Goal: Information Seeking & Learning: Learn about a topic

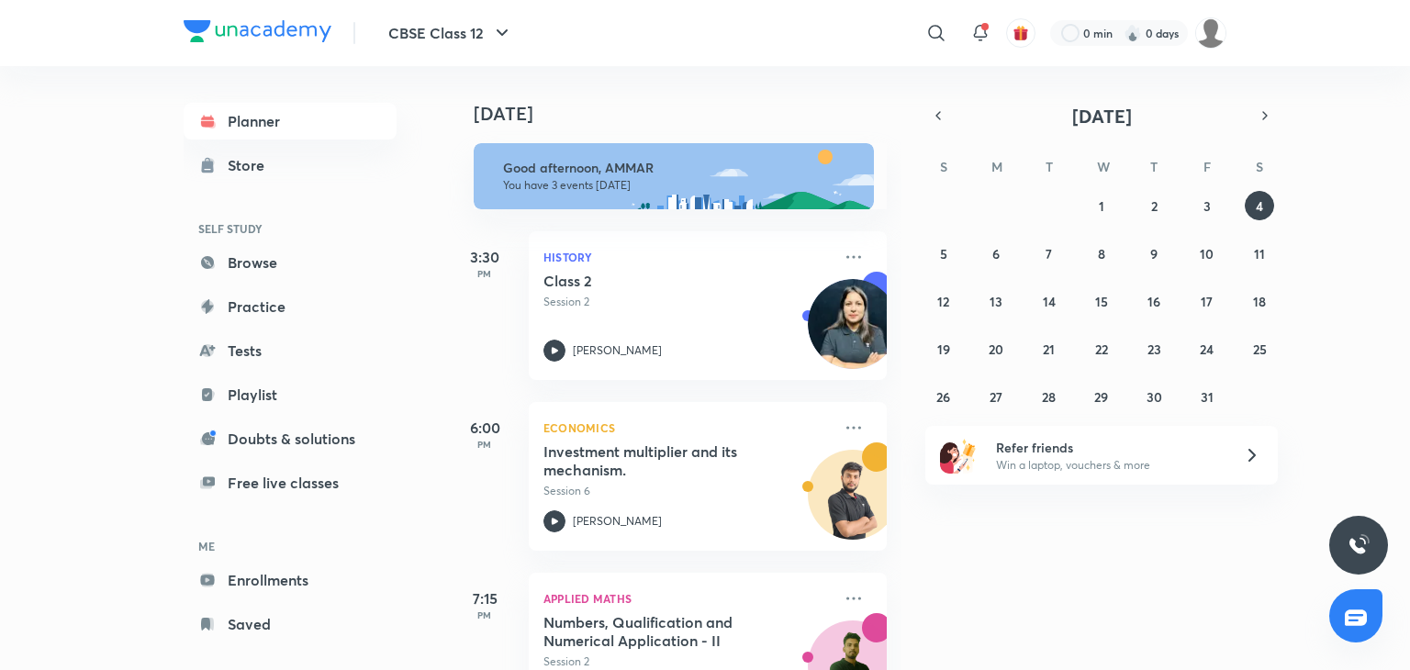
click at [581, 88] on div "Today" at bounding box center [676, 95] width 457 height 59
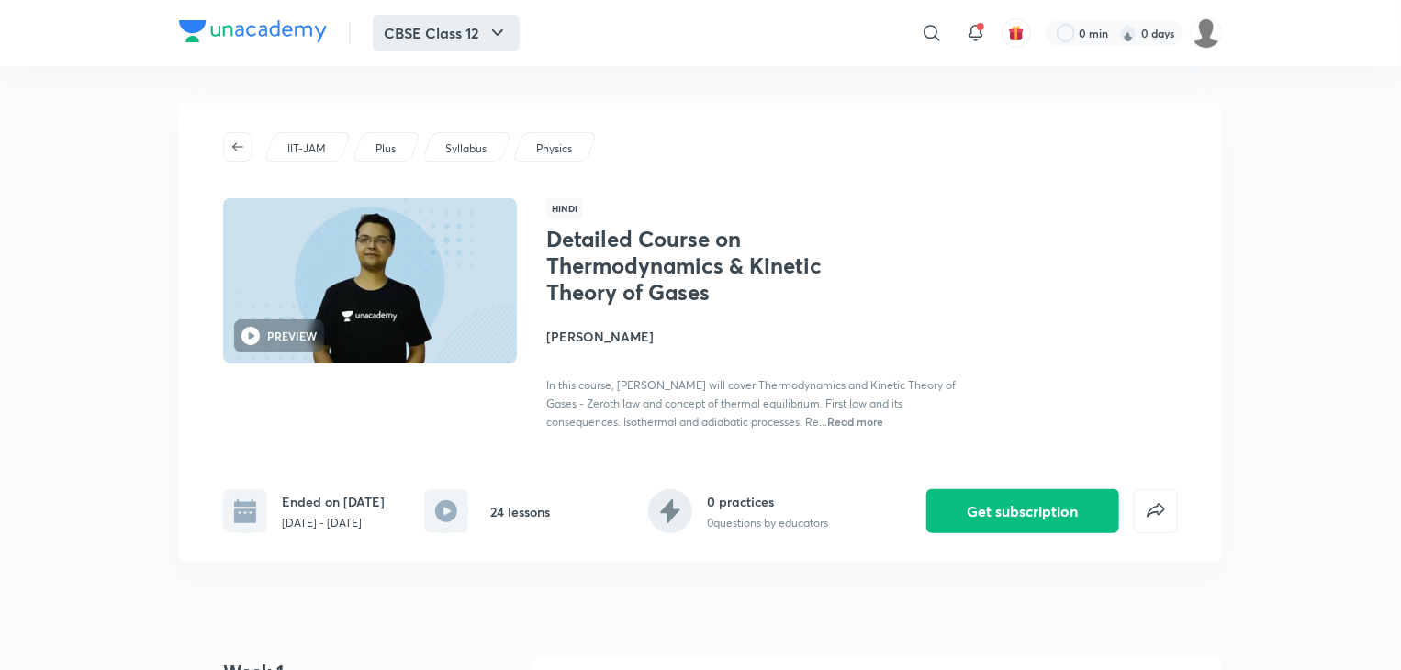
click at [498, 22] on icon "button" at bounding box center [498, 33] width 22 height 22
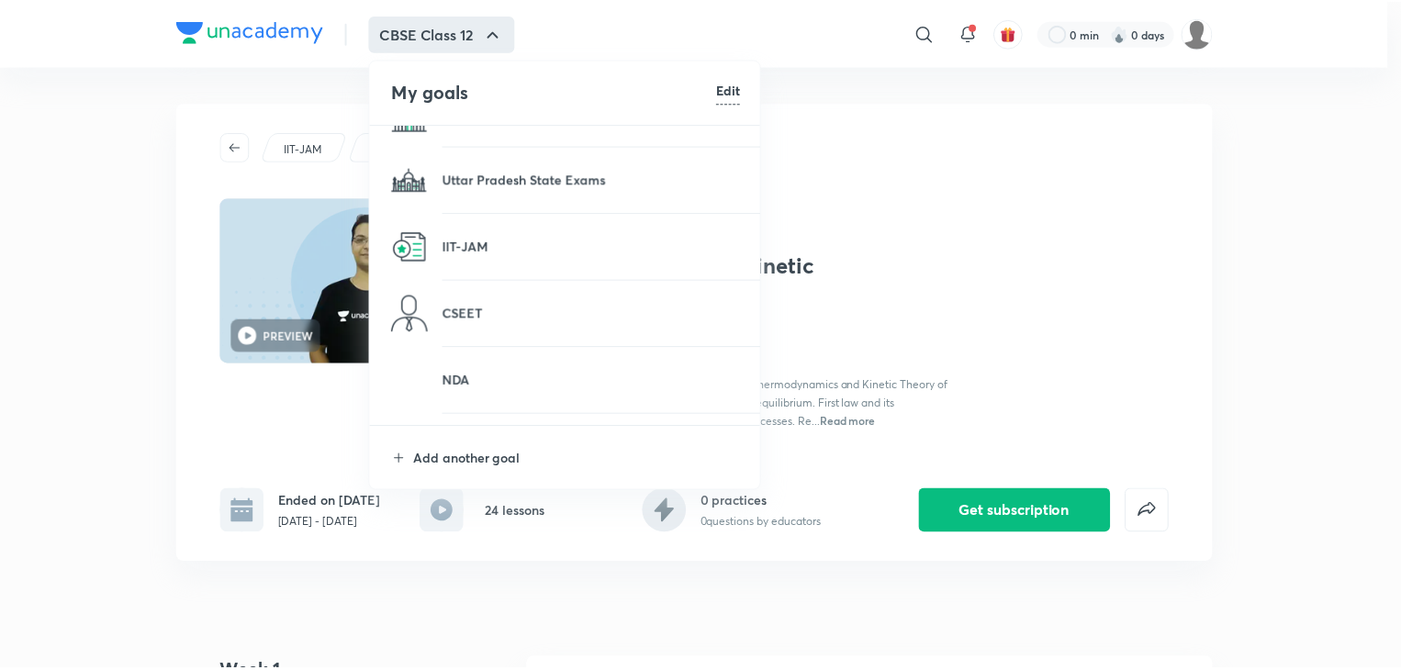
scroll to position [1561, 0]
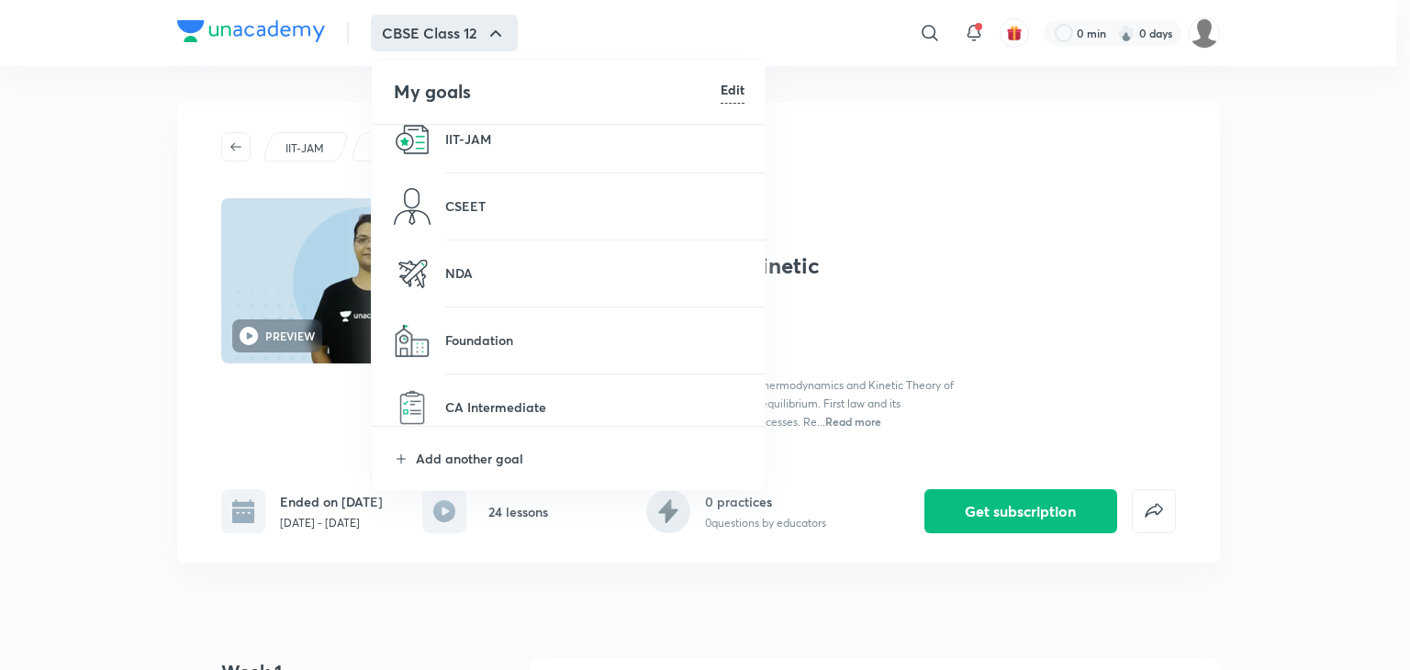
click at [507, 150] on p at bounding box center [594, 150] width 299 height 2
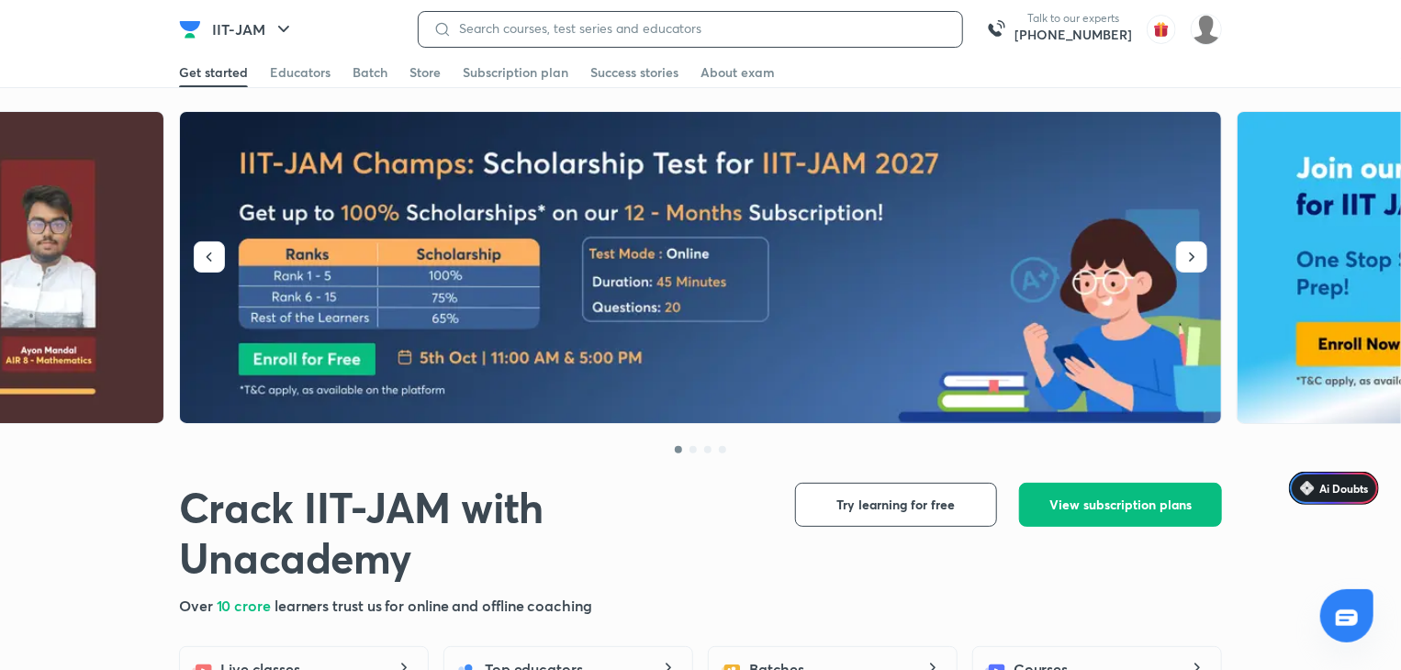
click at [654, 36] on input at bounding box center [700, 28] width 496 height 15
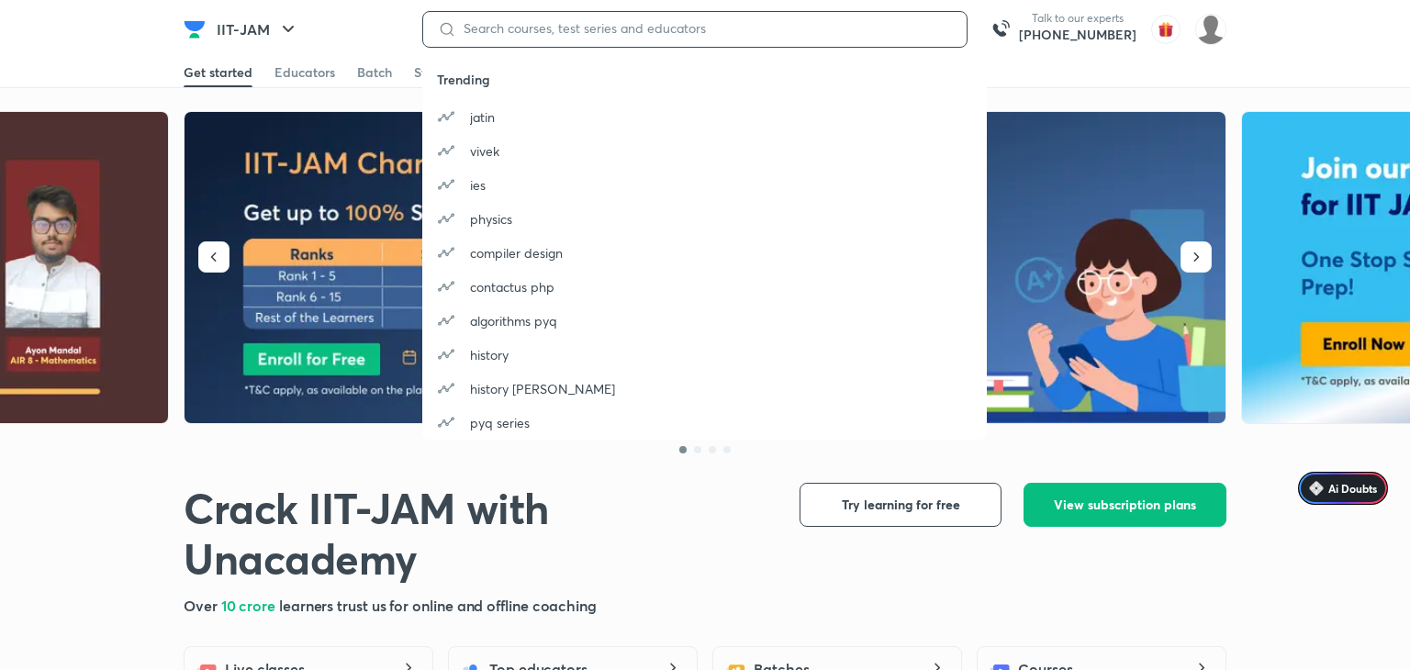
click at [659, 33] on input at bounding box center [704, 28] width 496 height 15
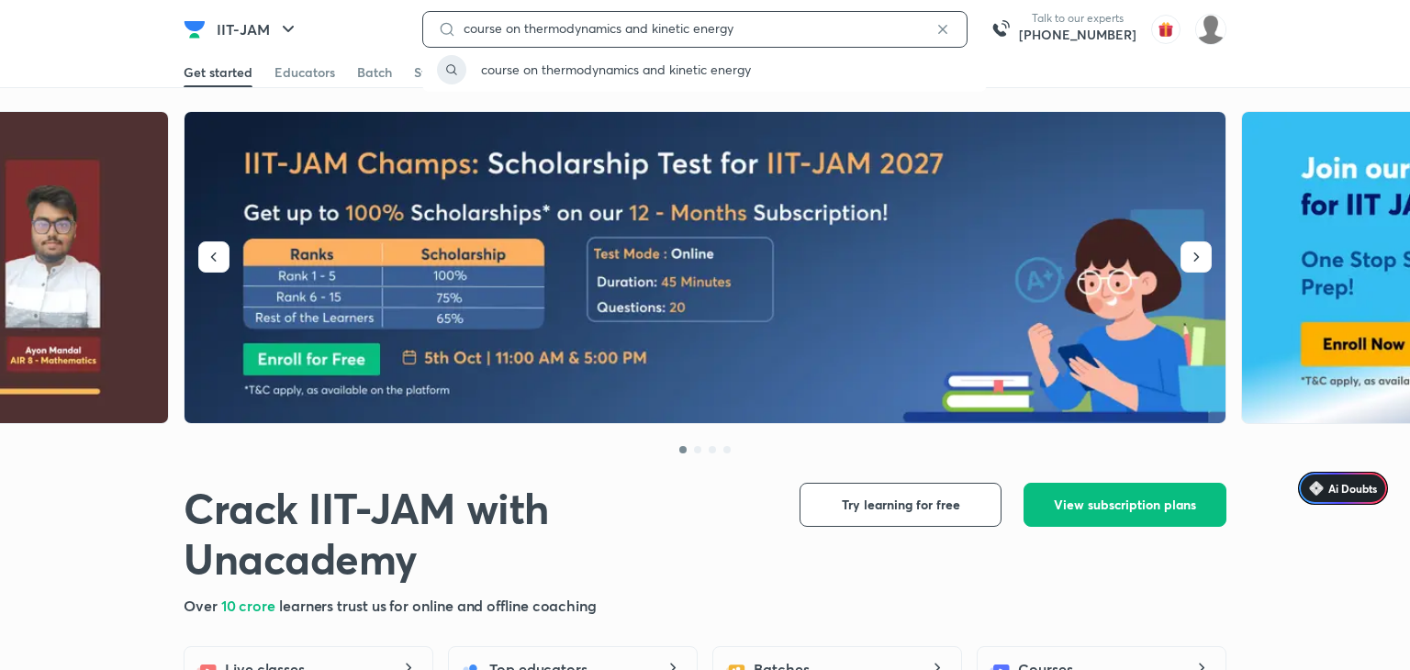
type input "course on thermodynamics and kinetic energy"
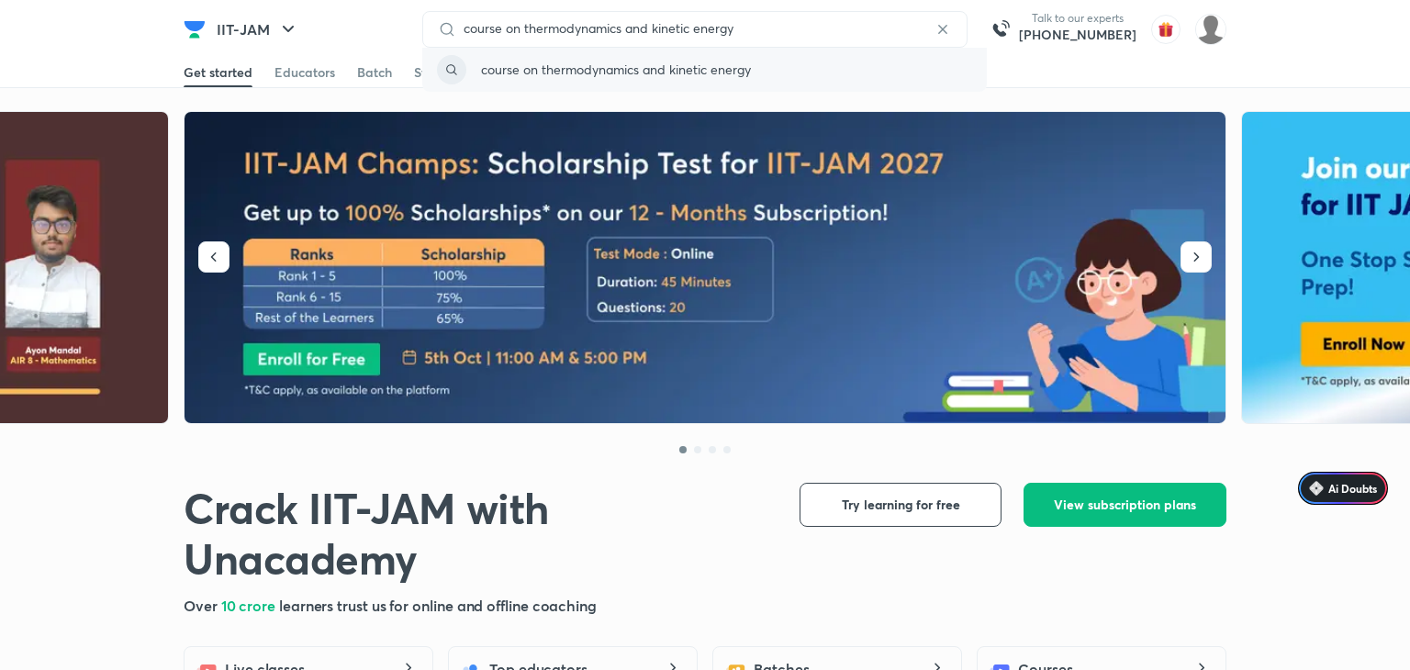
click at [699, 67] on p "course on thermodynamics and kinetic energy" at bounding box center [616, 69] width 270 height 19
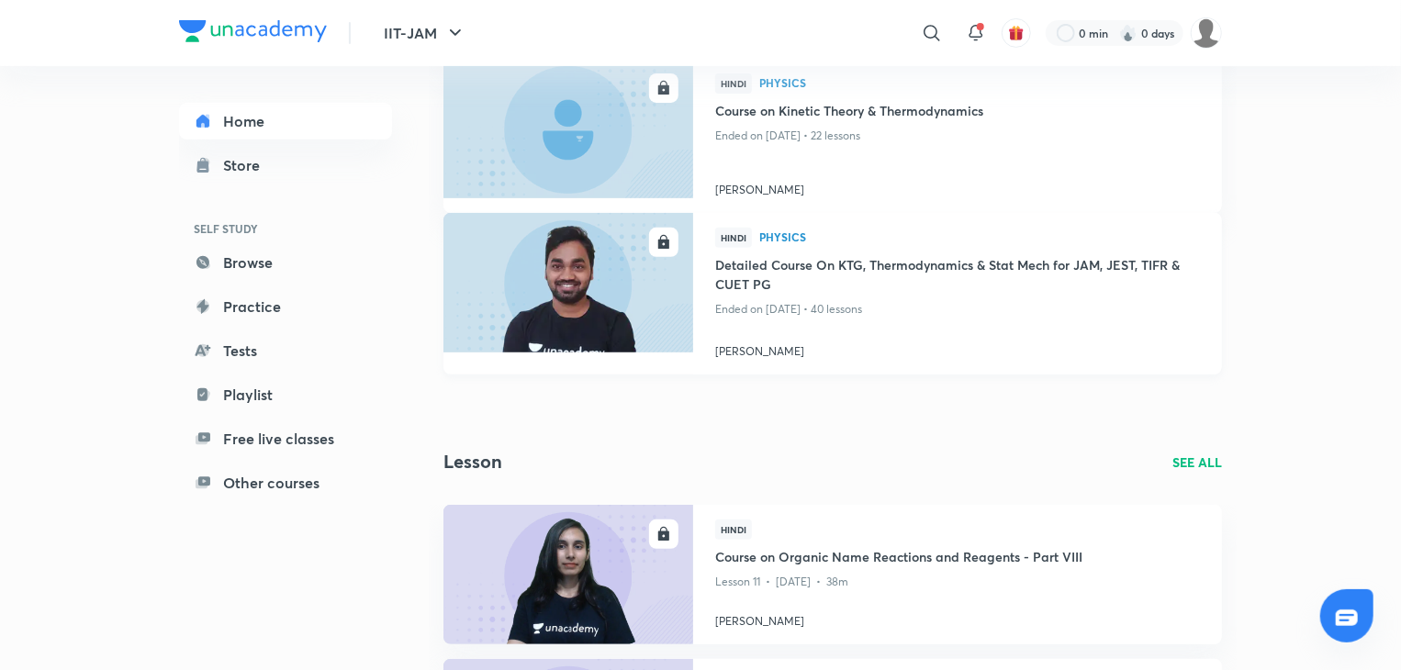
scroll to position [367, 0]
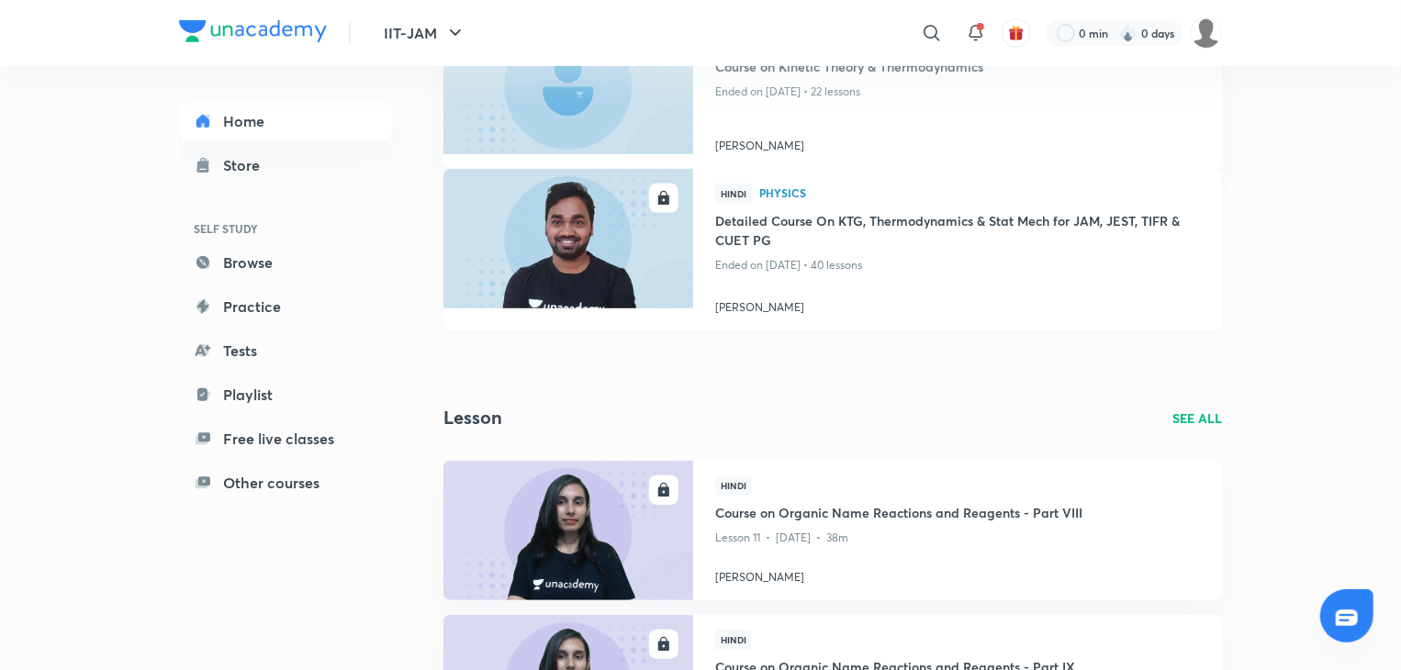
click at [577, 249] on img at bounding box center [568, 238] width 254 height 142
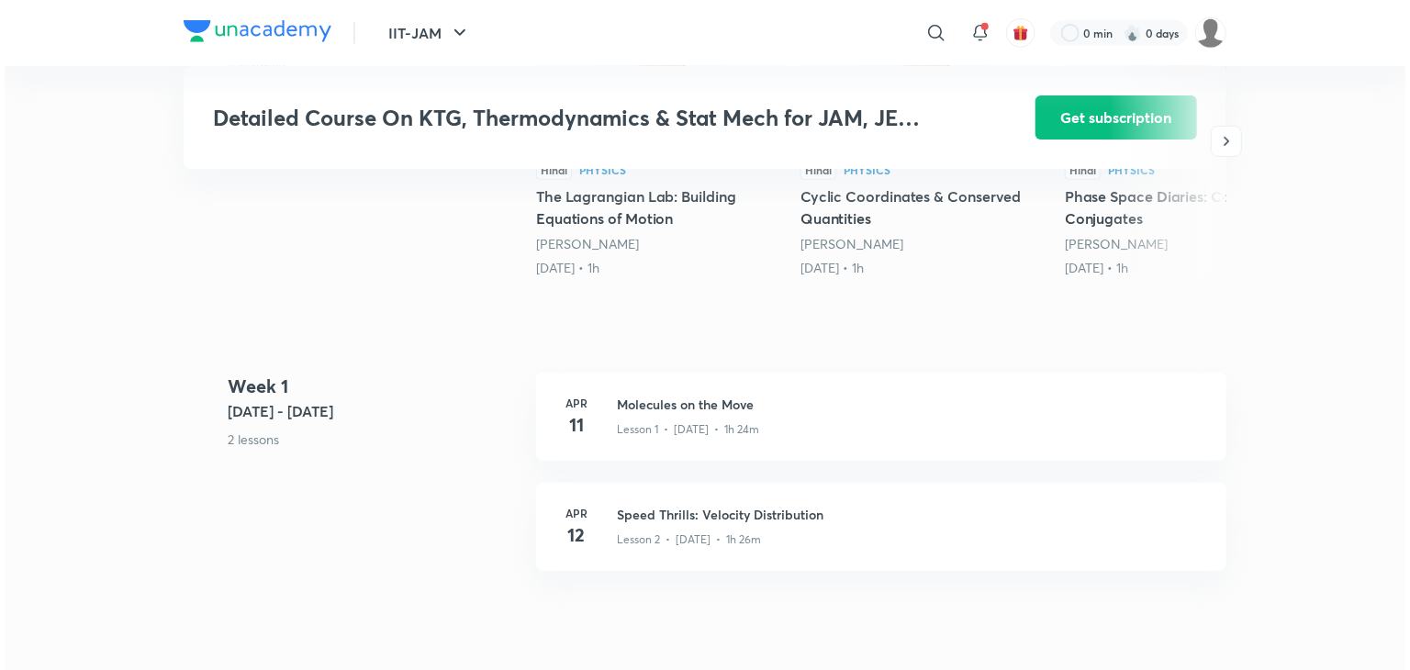
scroll to position [459, 0]
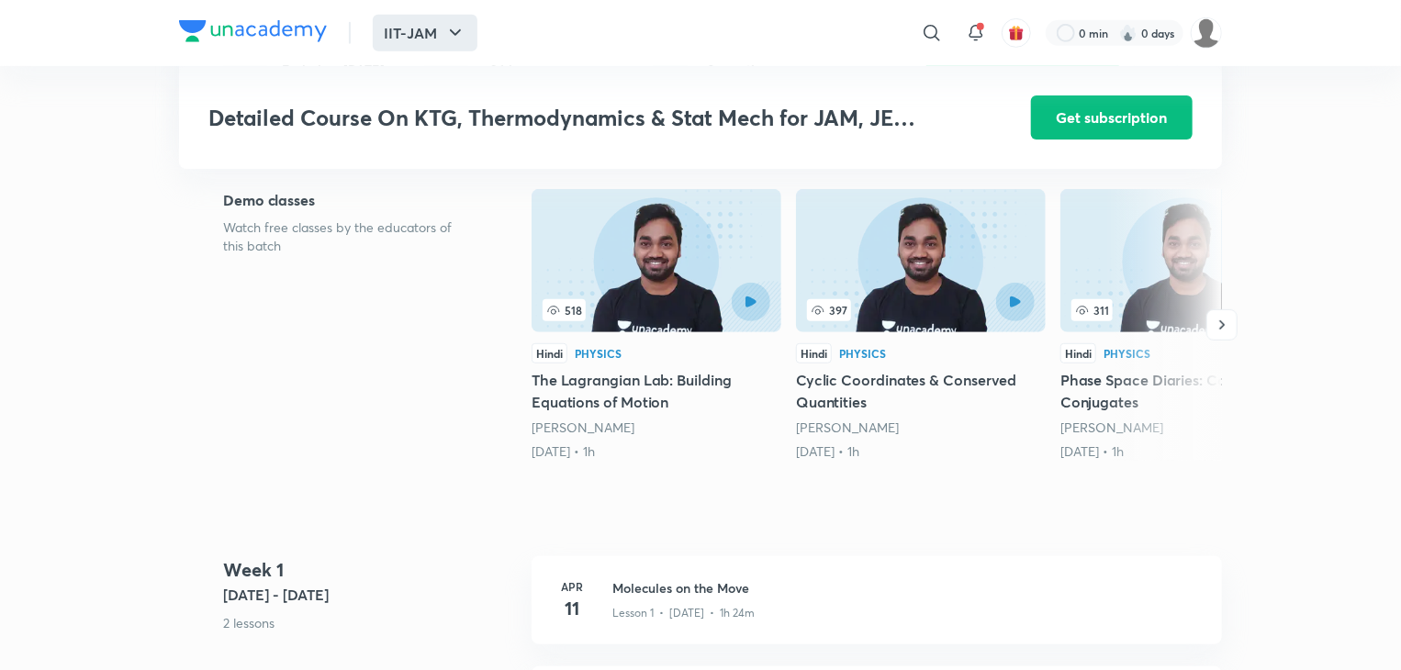
click at [399, 40] on button "IIT-JAM" at bounding box center [425, 33] width 105 height 37
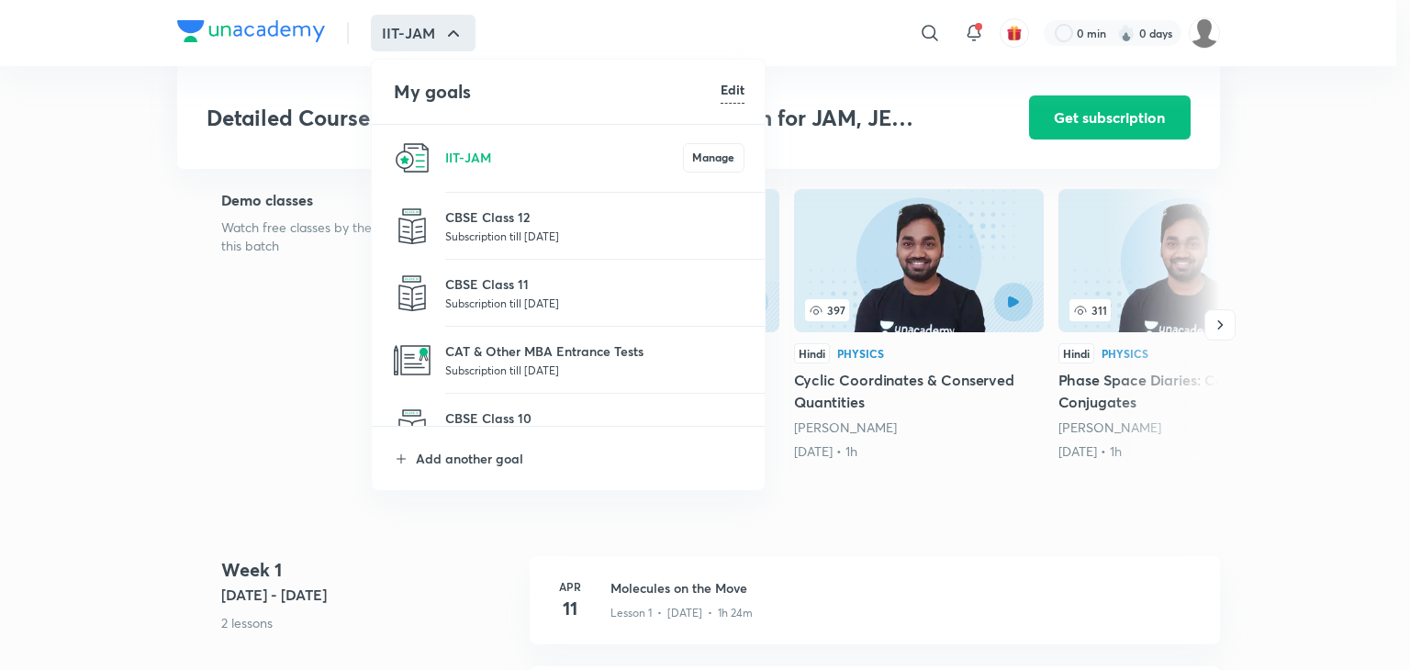
click at [738, 93] on h6 "Edit" at bounding box center [733, 89] width 24 height 19
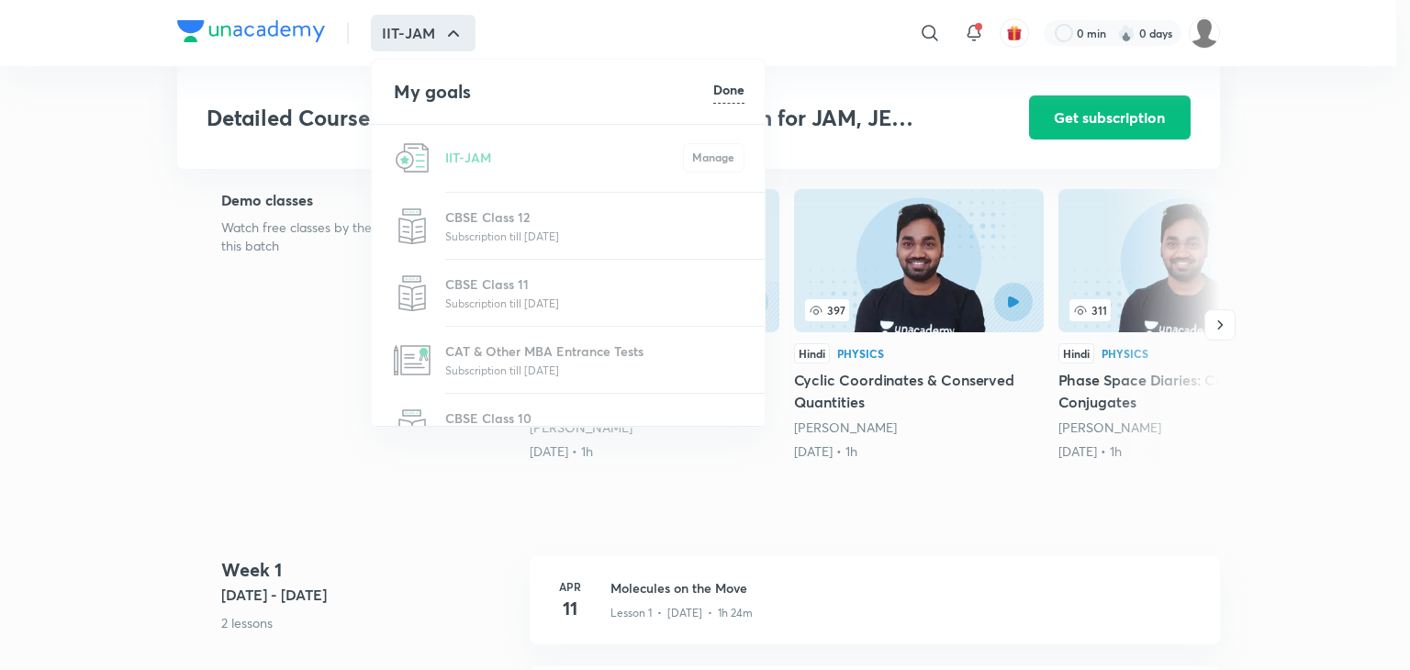
click at [737, 91] on h6 "Done" at bounding box center [728, 89] width 31 height 19
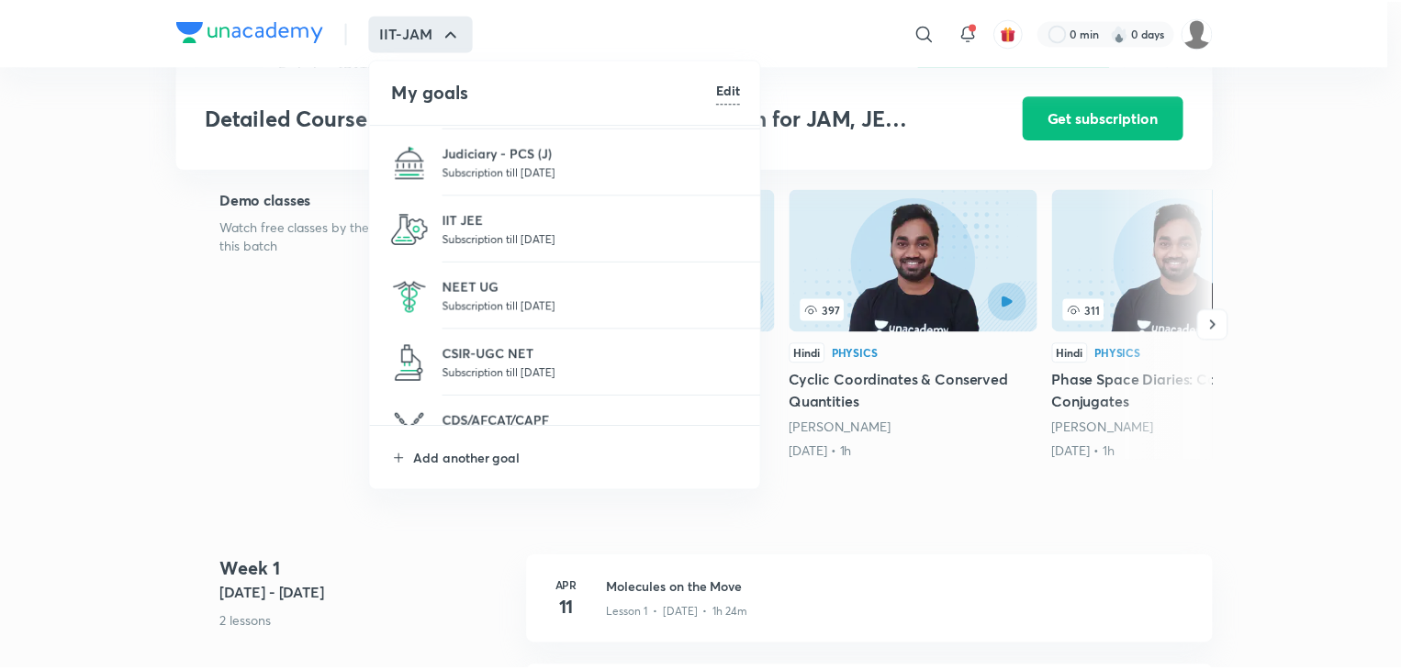
scroll to position [826, 0]
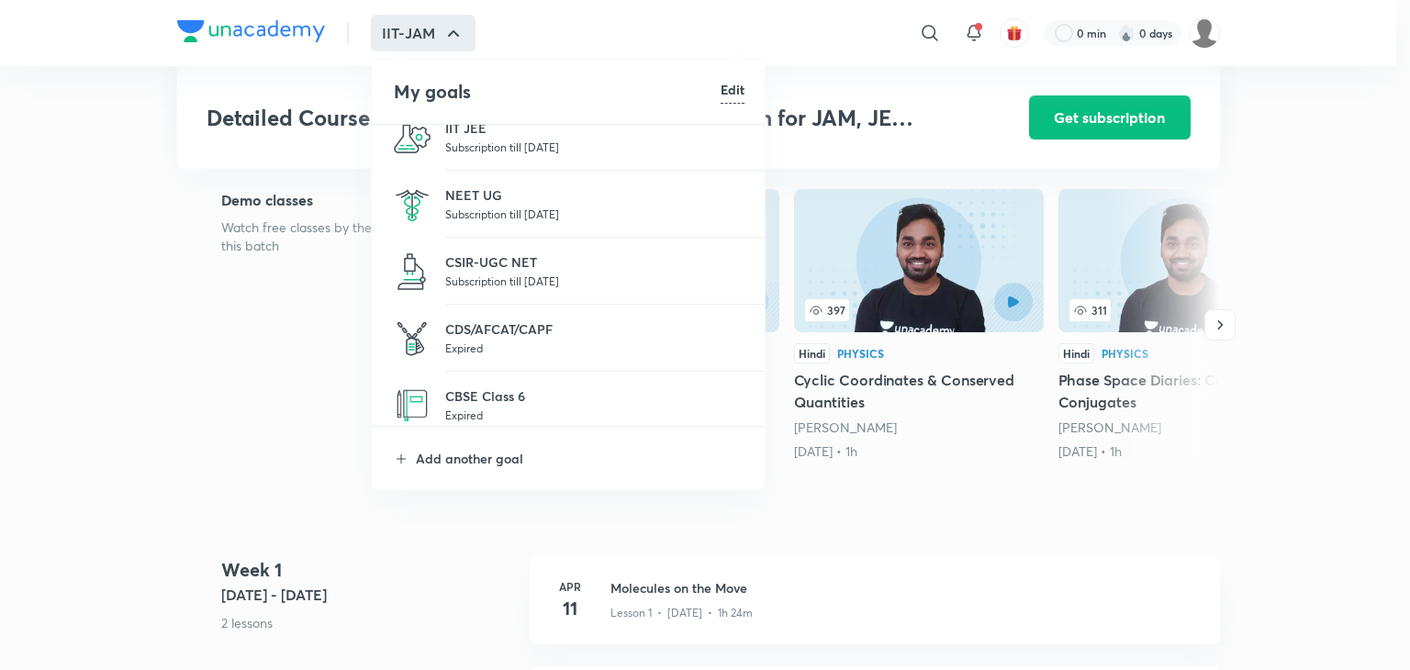
click at [535, 210] on p "Subscription till 15 Oct 2025" at bounding box center [594, 214] width 299 height 18
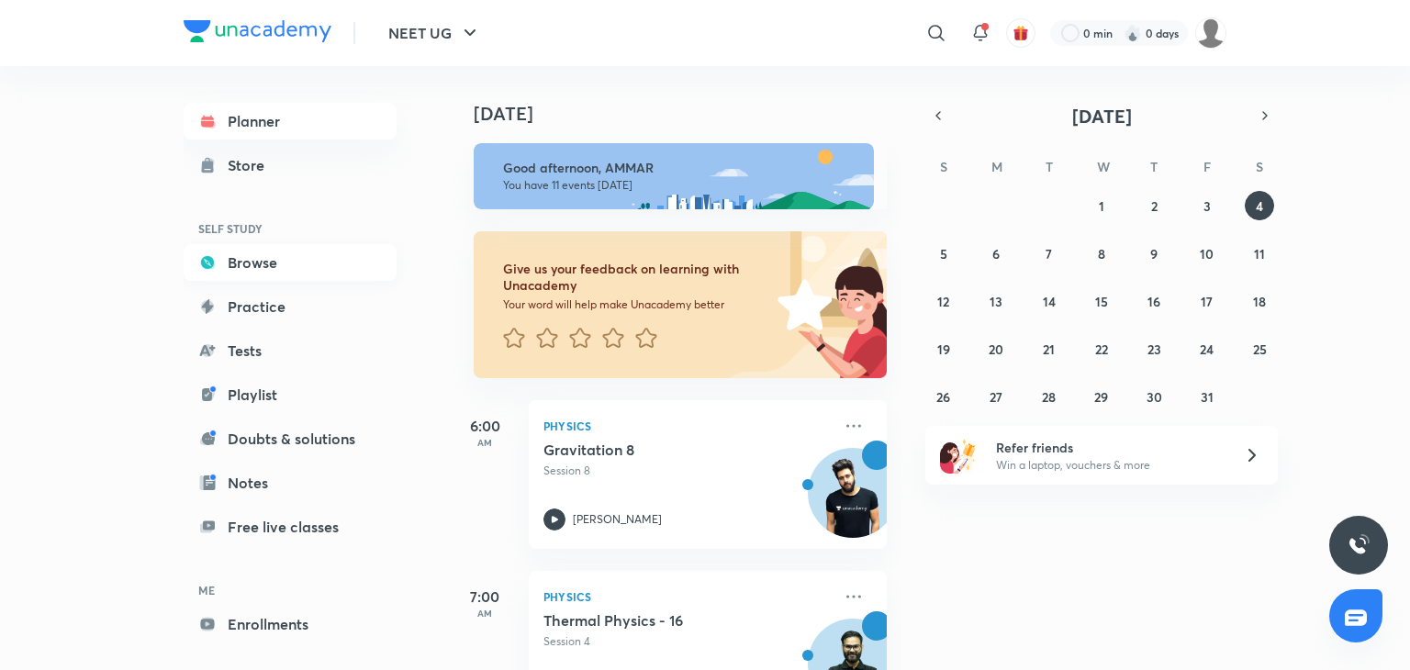
click at [258, 271] on link "Browse" at bounding box center [290, 262] width 213 height 37
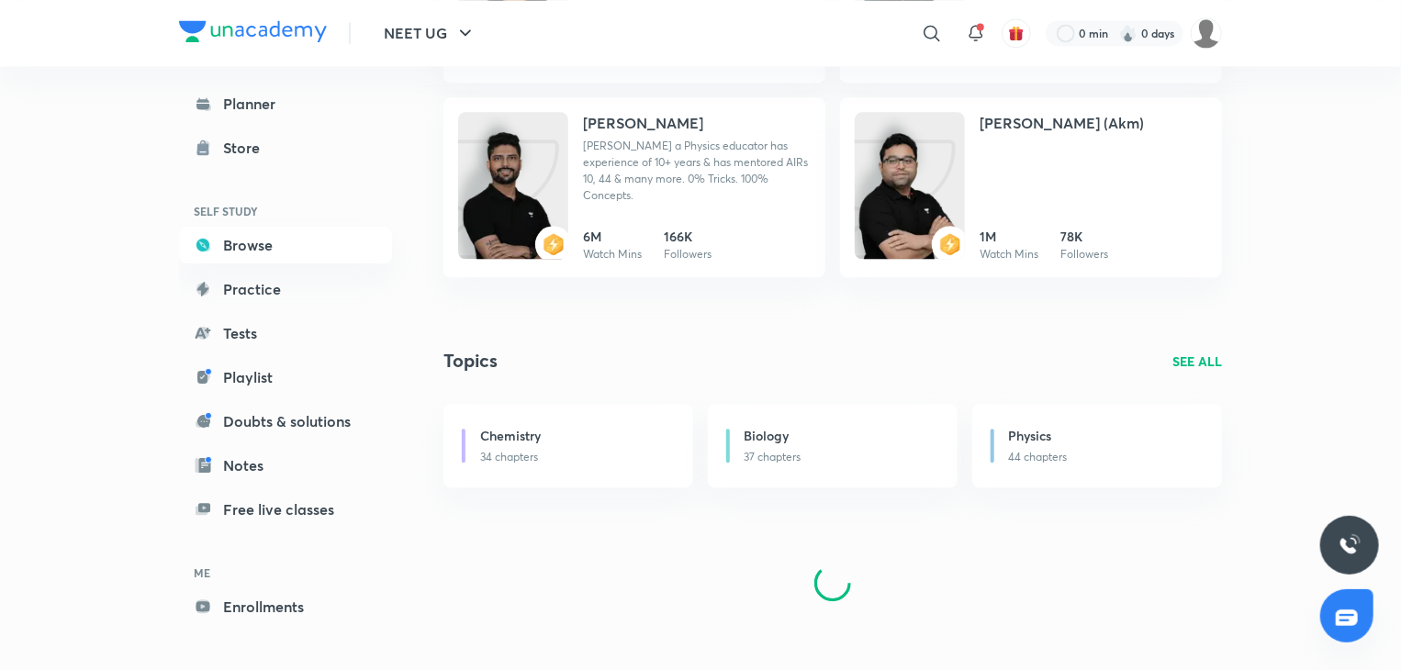
scroll to position [2103, 0]
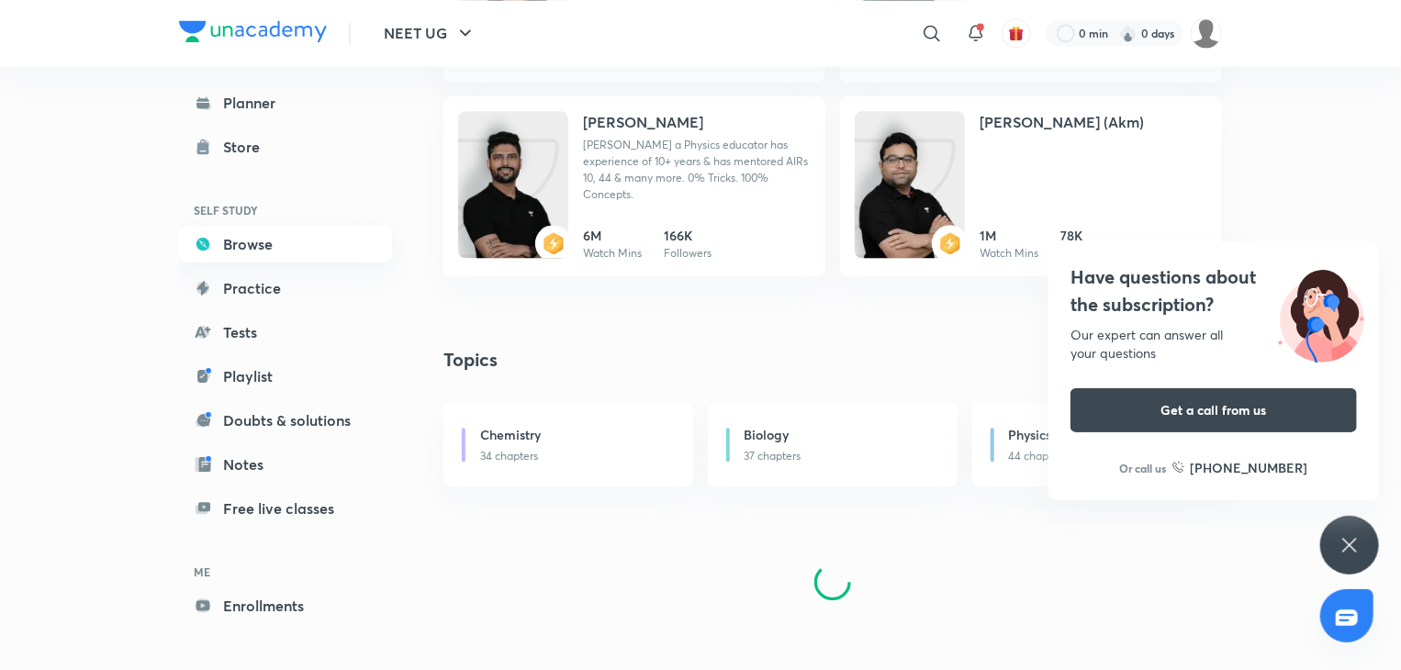
click at [255, 218] on h6 "SELF STUDY" at bounding box center [285, 210] width 213 height 31
click at [258, 229] on link "Browse" at bounding box center [285, 244] width 213 height 37
click at [283, 226] on h6 "SELF STUDY" at bounding box center [285, 210] width 213 height 31
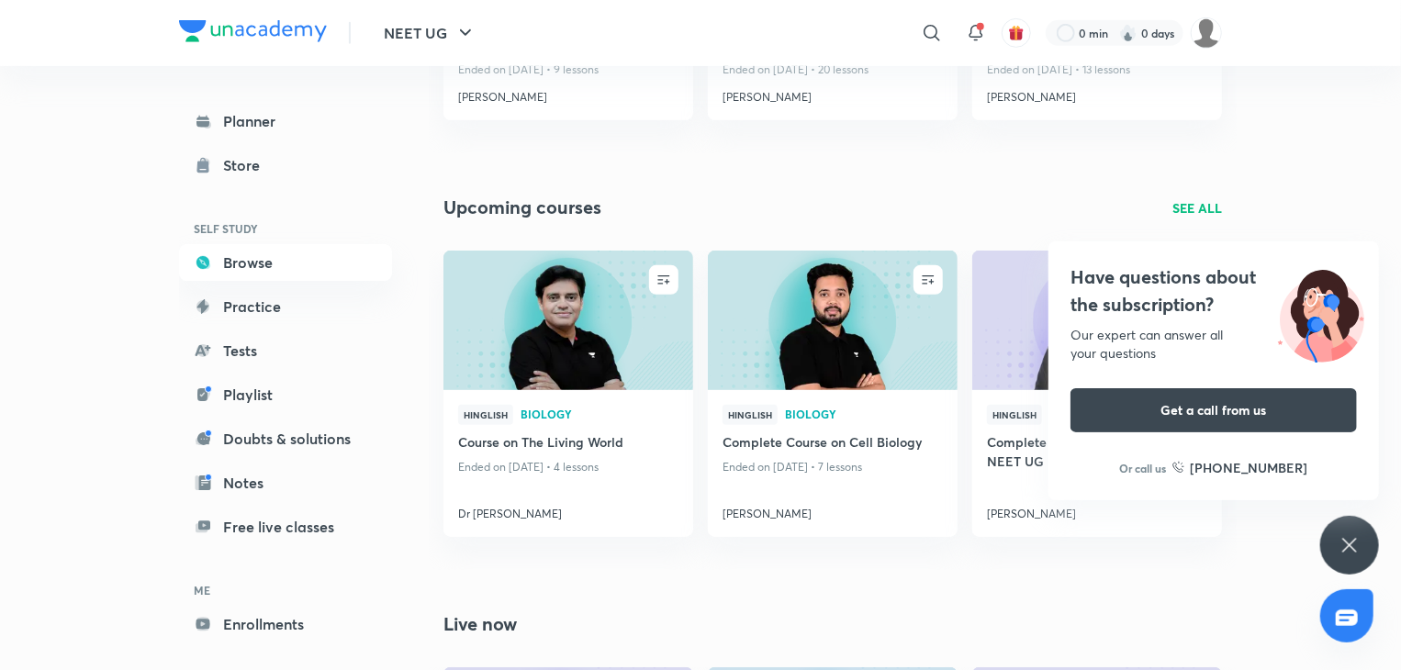
scroll to position [551, 0]
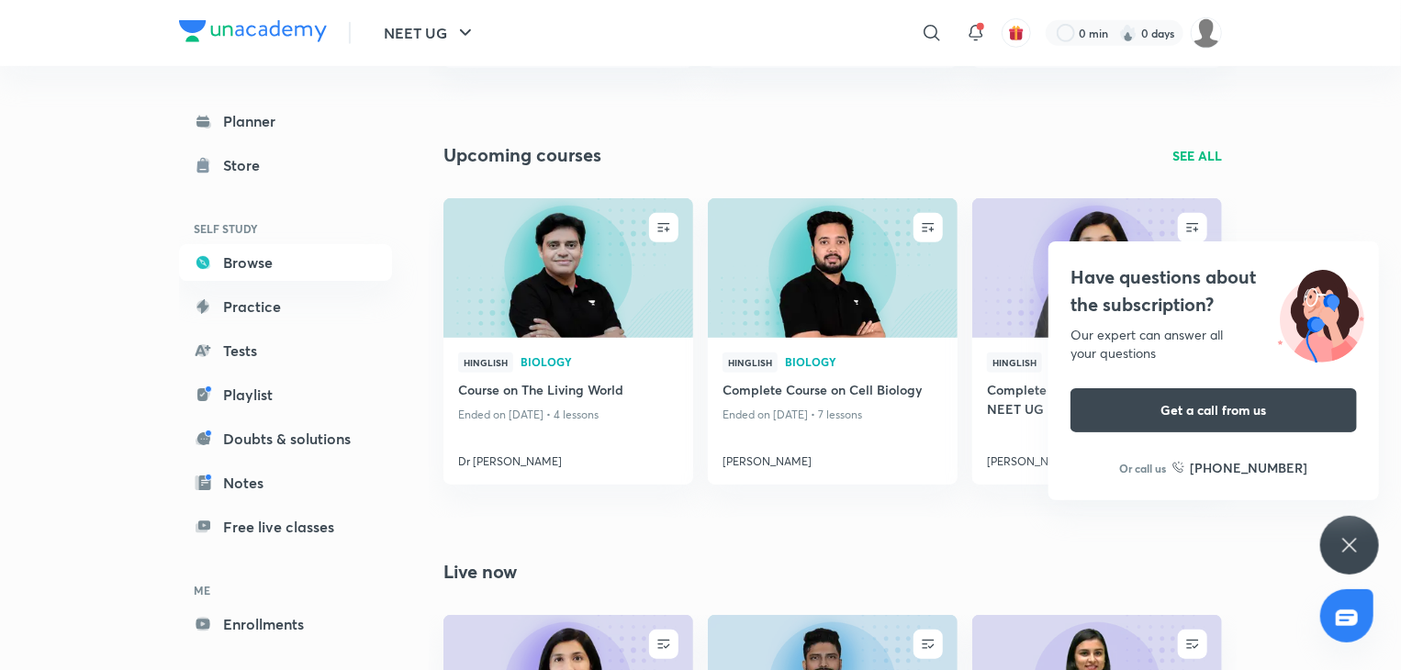
click at [1349, 527] on div "Have questions about the subscription? Our expert can answer all your questions…" at bounding box center [1349, 545] width 59 height 59
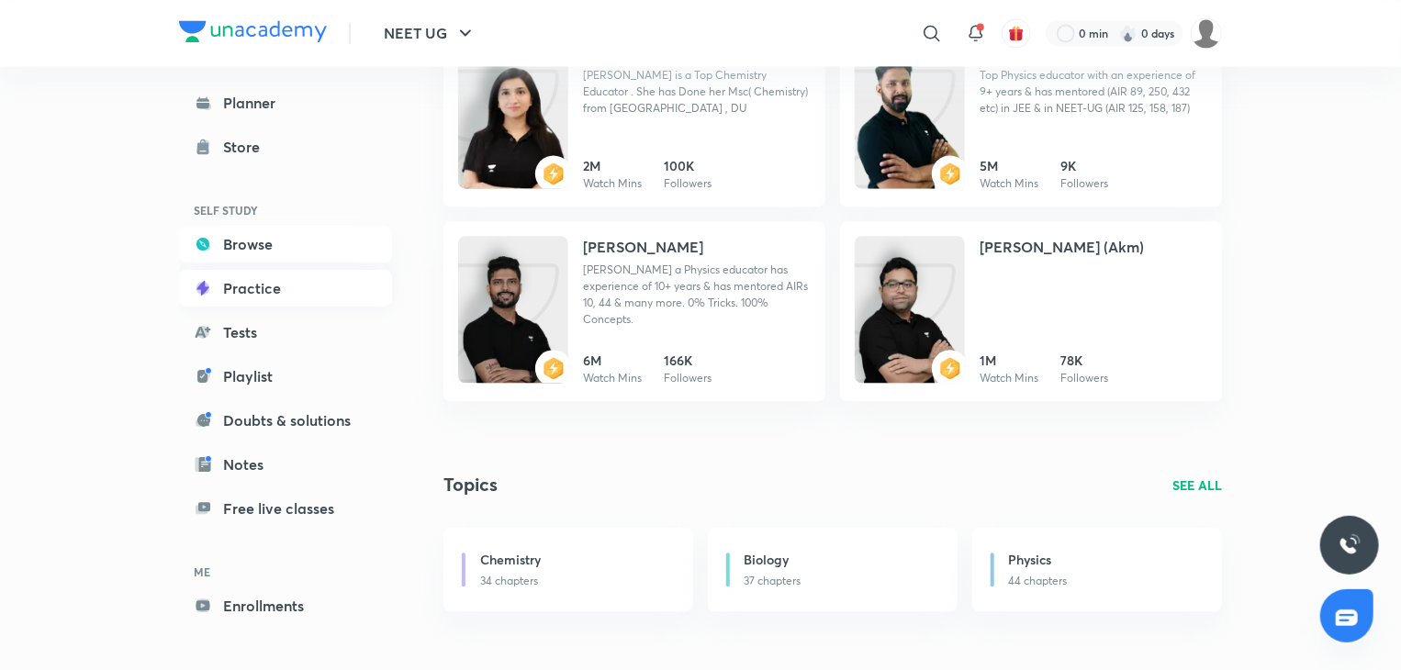
scroll to position [68, 0]
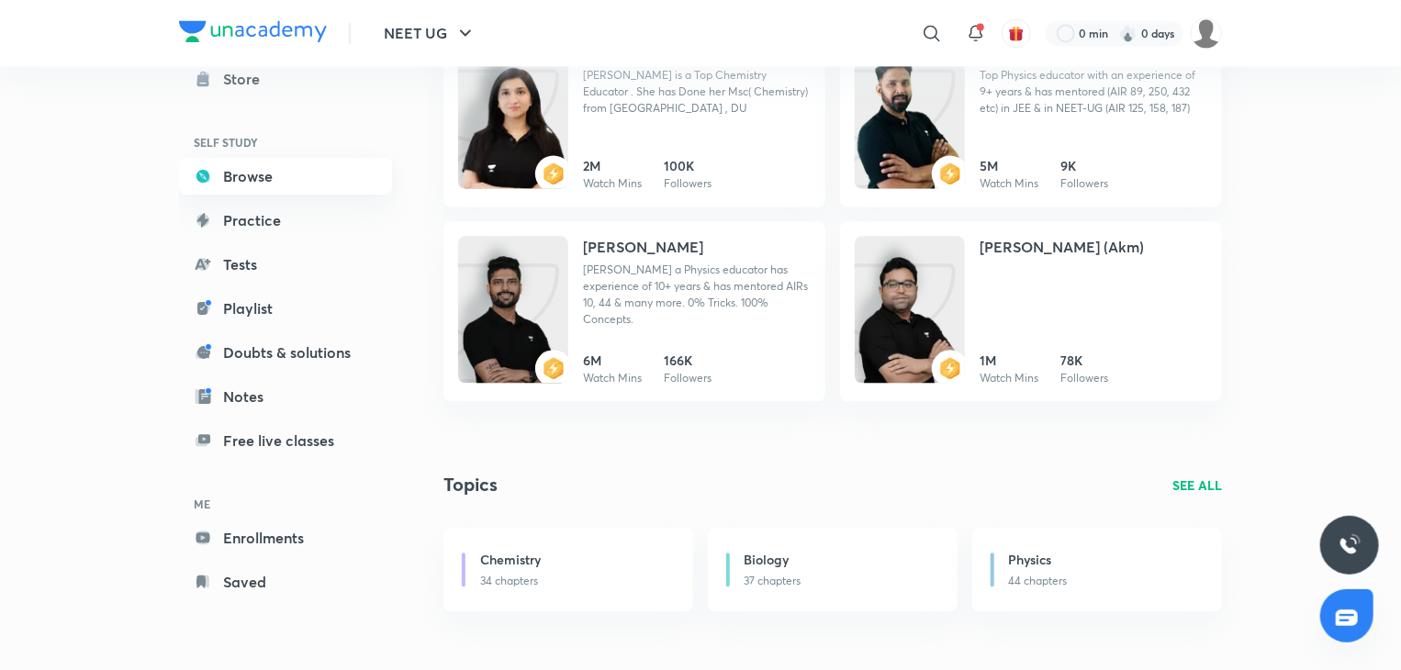
click at [261, 177] on link "Browse" at bounding box center [285, 176] width 213 height 37
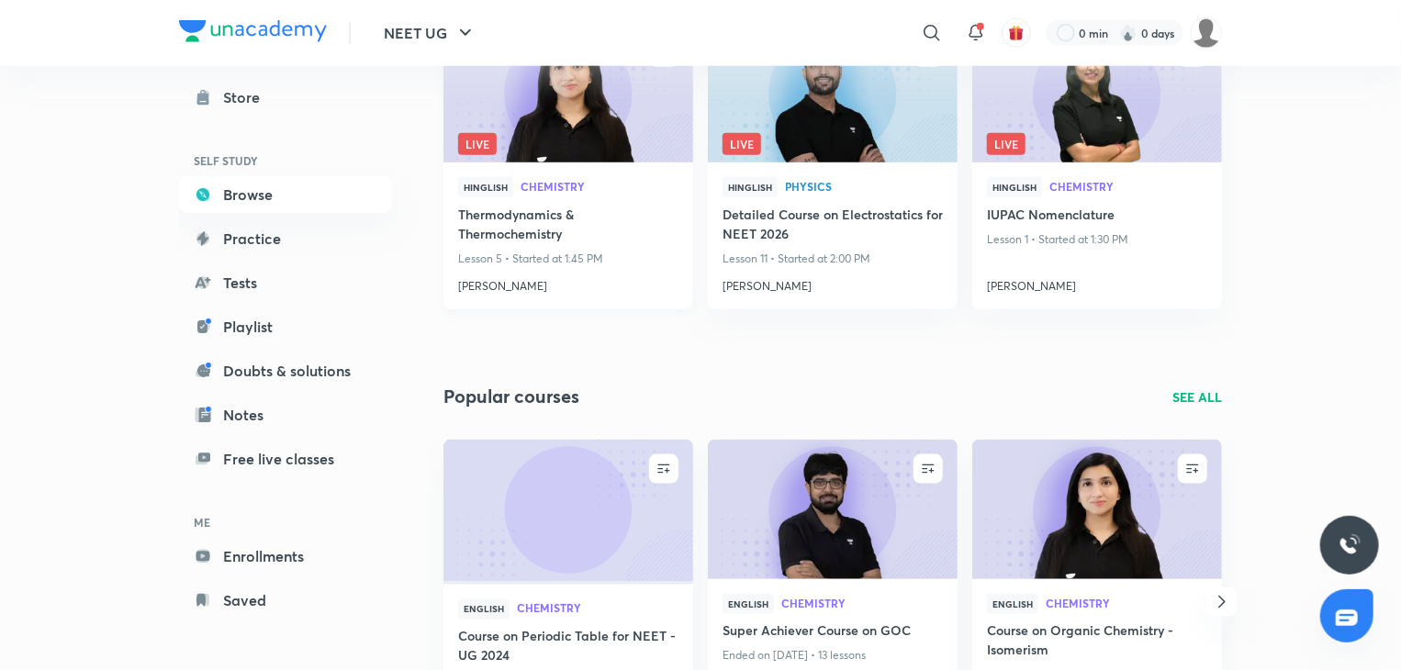
scroll to position [1152, 0]
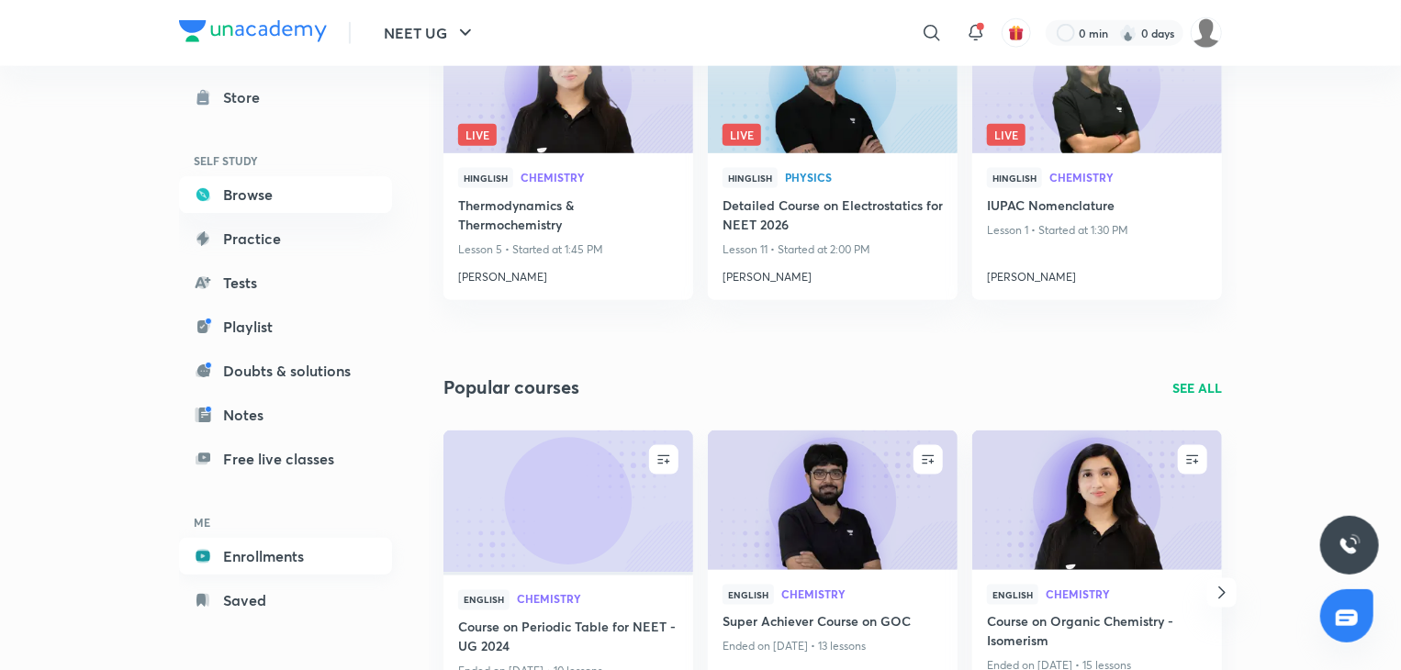
click at [279, 549] on link "Enrollments" at bounding box center [285, 556] width 213 height 37
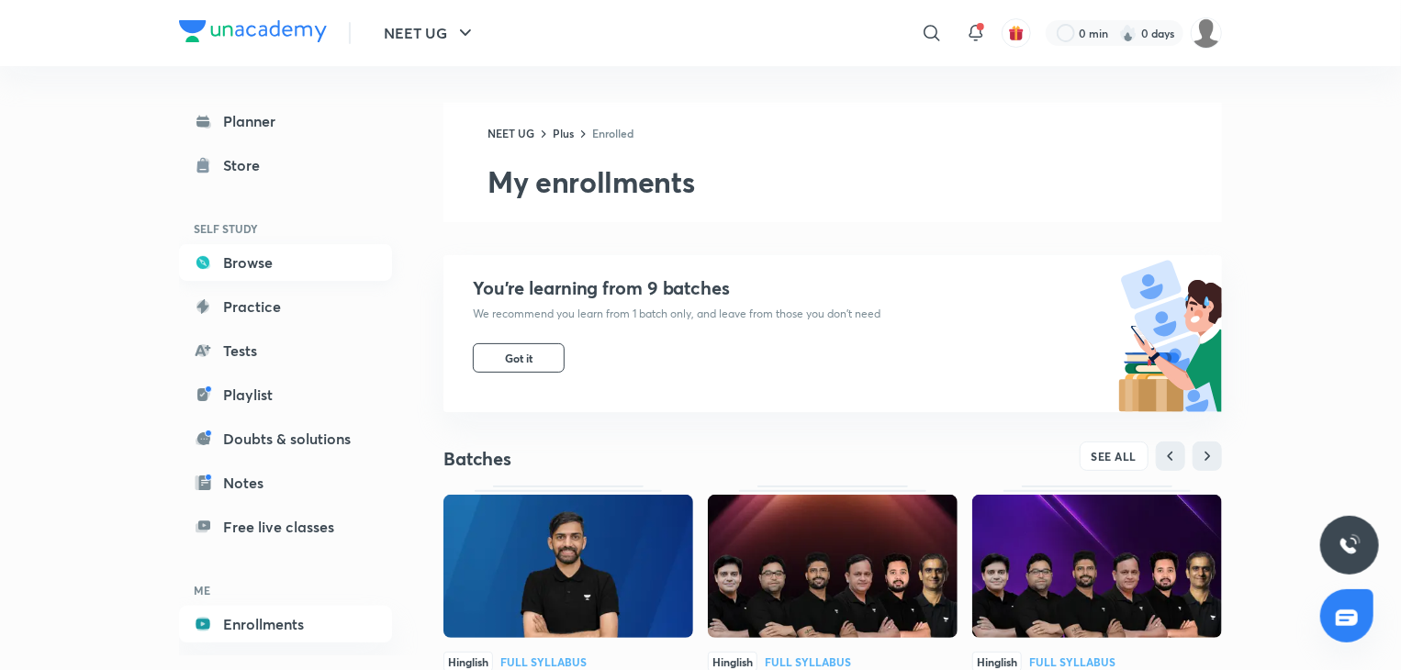
click at [242, 261] on link "Browse" at bounding box center [285, 262] width 213 height 37
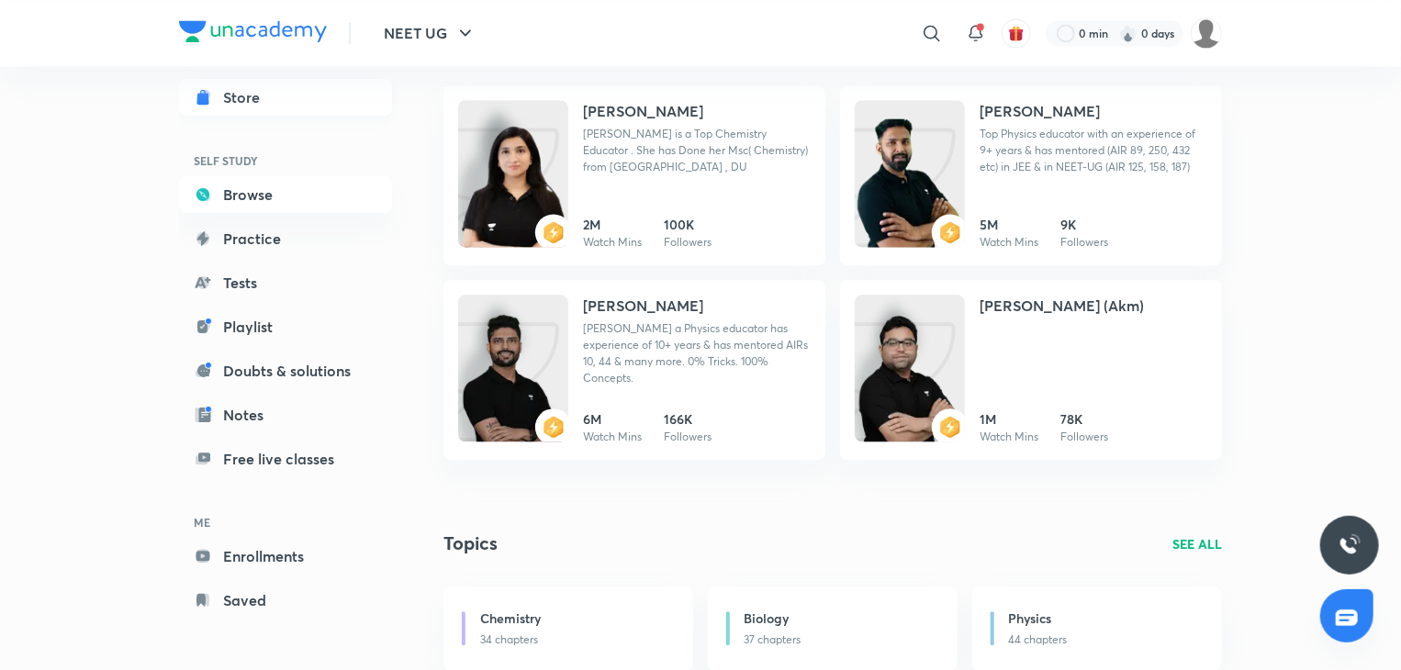
scroll to position [2103, 0]
